Goal: Information Seeking & Learning: Learn about a topic

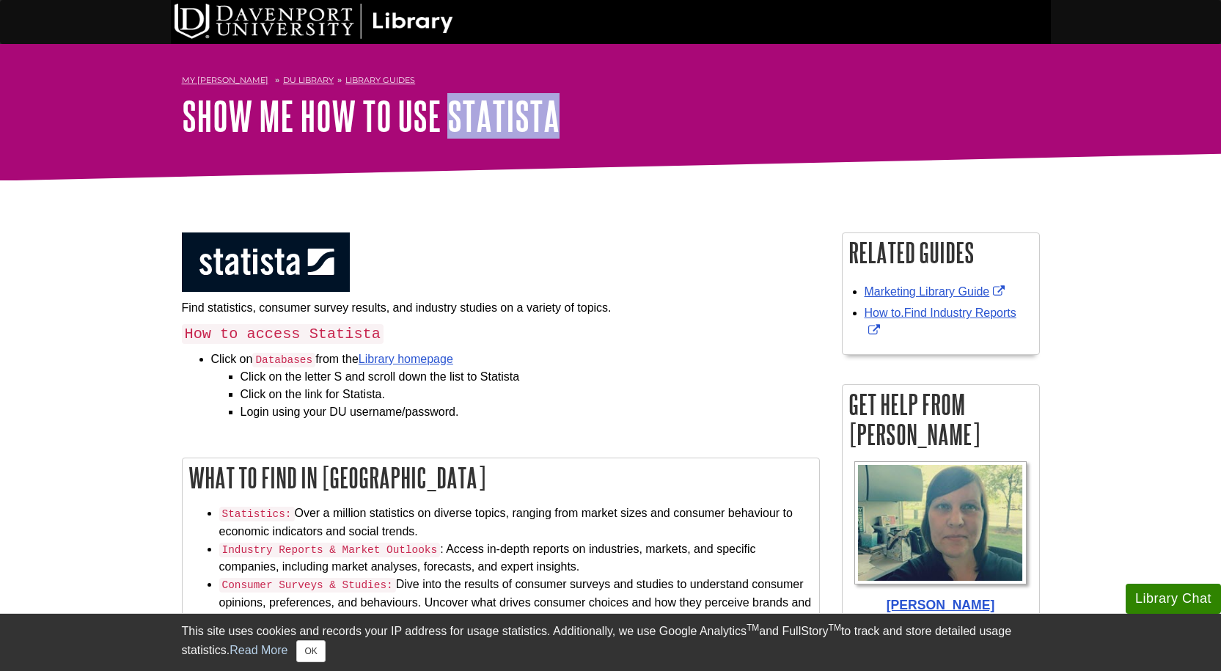
drag, startPoint x: 606, startPoint y: 121, endPoint x: 448, endPoint y: 113, distance: 157.9
click at [448, 113] on h1 "Show Me How To Use Statista" at bounding box center [611, 116] width 858 height 44
copy link "Statista"
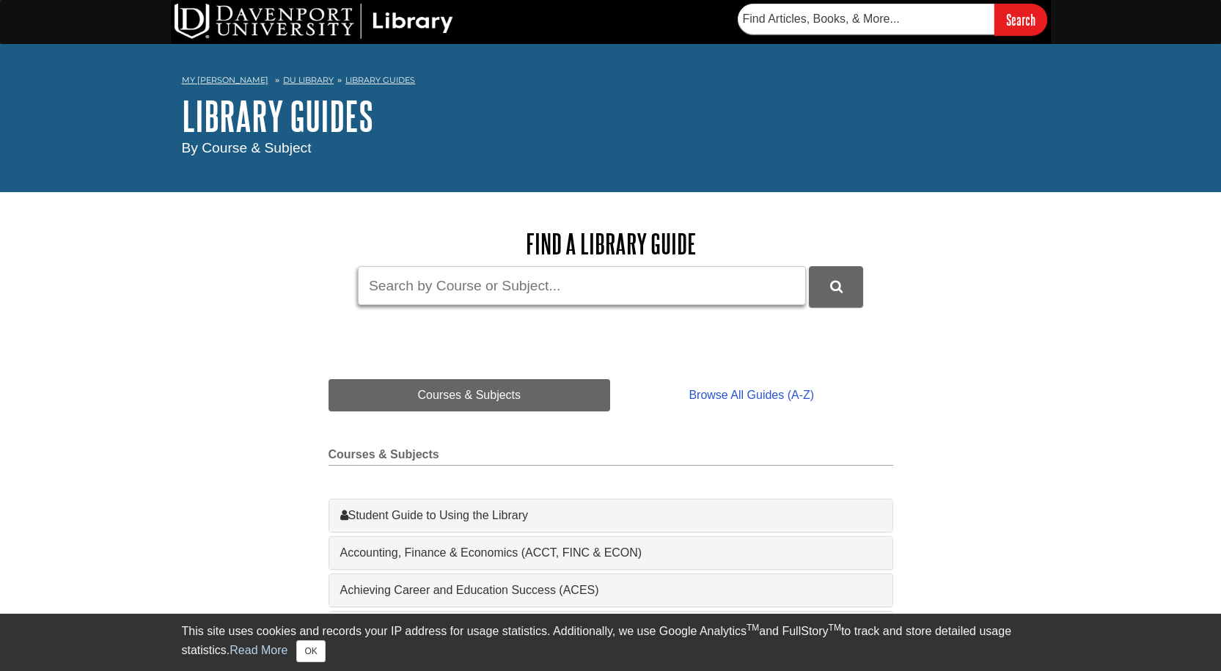
click at [492, 269] on input "Guide Search Terms" at bounding box center [582, 285] width 448 height 39
type input "statistica"
click at [809, 266] on button "DU Library Guides Search" at bounding box center [836, 286] width 54 height 40
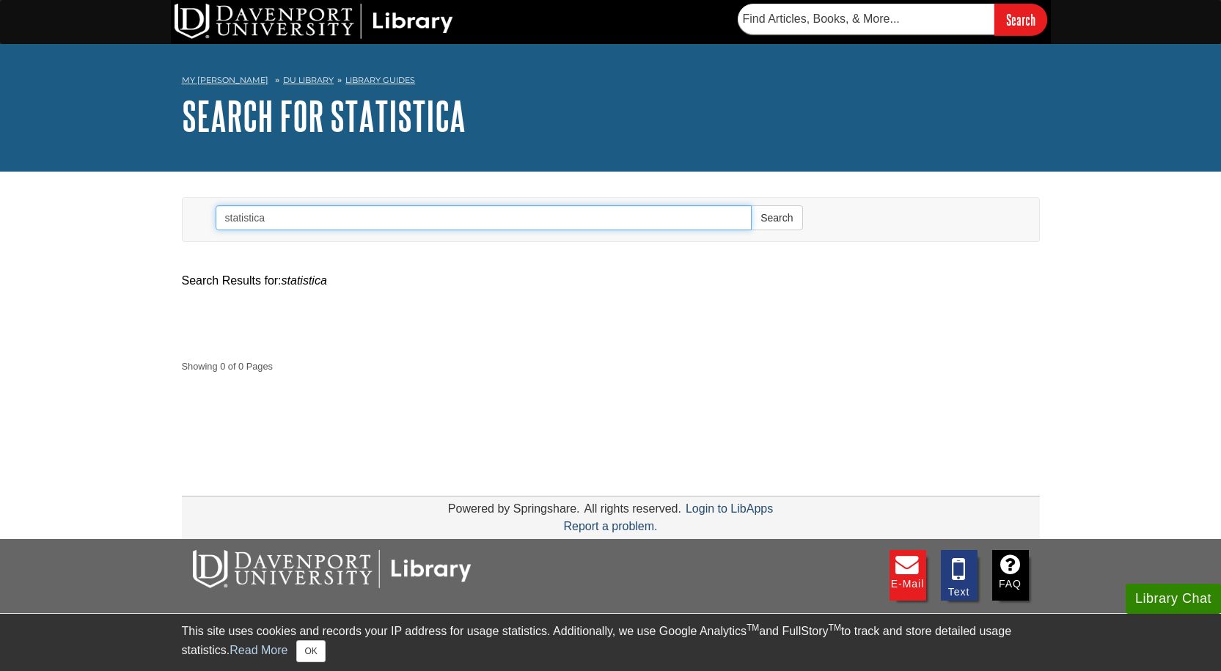
drag, startPoint x: 363, startPoint y: 215, endPoint x: 158, endPoint y: 208, distance: 204.8
click at [158, 208] on body "Library Chat This site uses cookies and records your IP address for usage stati…" at bounding box center [610, 397] width 1221 height 794
paste input "Statist"
type input "Statista"
click at [751, 205] on button "Search" at bounding box center [776, 217] width 51 height 25
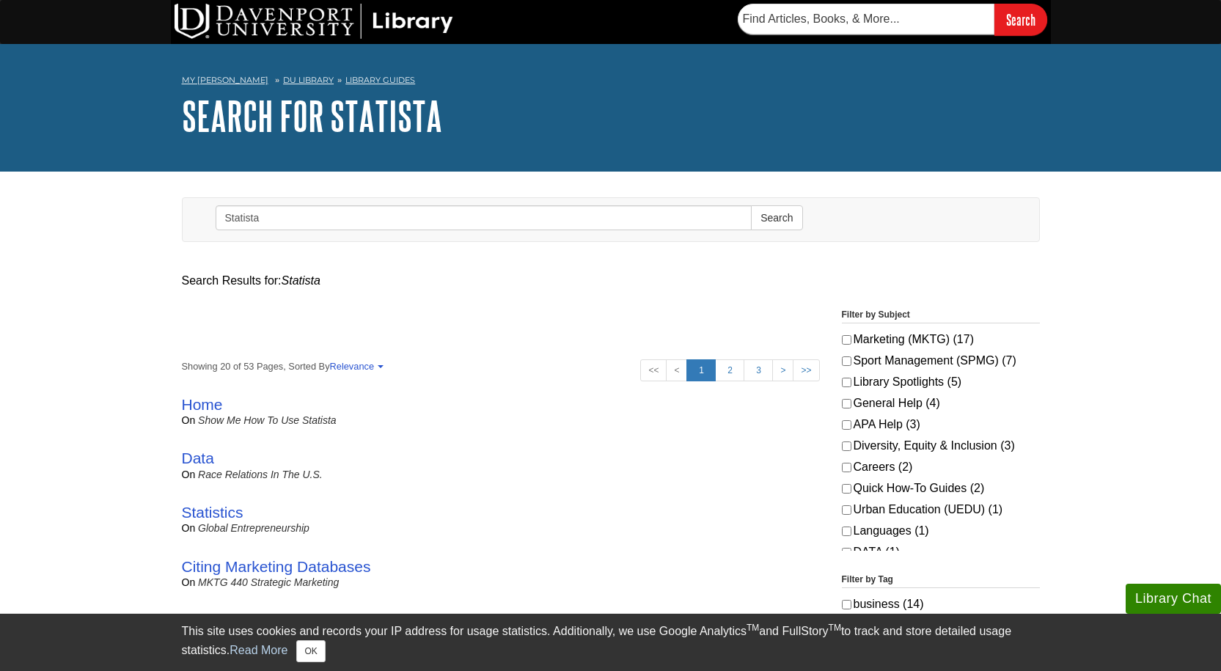
click at [194, 415] on span "on" at bounding box center [189, 420] width 14 height 12
click at [213, 393] on div "Home on Show Me How To Use Statista by [PERSON_NAME] | Subjects Quick How-To Gu…" at bounding box center [501, 411] width 638 height 54
click at [210, 403] on link "Home" at bounding box center [202, 404] width 41 height 17
